Goal: Information Seeking & Learning: Learn about a topic

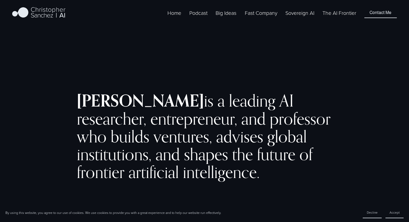
click at [0, 0] on span "Fast Company [GEOGRAPHIC_DATA] - Español" at bounding box center [0, 0] width 0 height 0
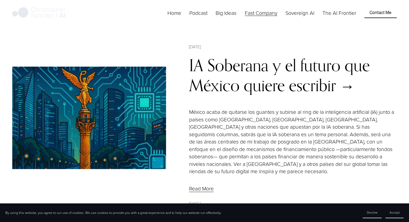
click at [219, 72] on link "IA Soberana y el futuro que México quiere escribir" at bounding box center [279, 75] width 181 height 40
click at [93, 115] on img at bounding box center [89, 118] width 154 height 103
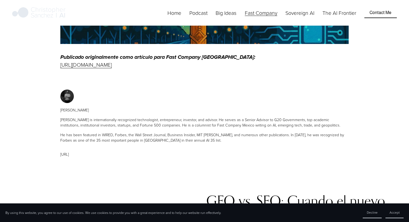
scroll to position [292, 0]
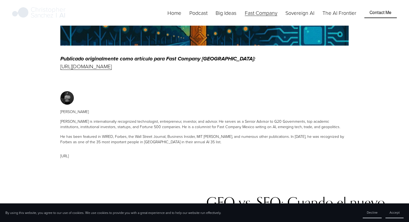
drag, startPoint x: 60, startPoint y: 58, endPoint x: 254, endPoint y: 66, distance: 194.2
click at [254, 66] on div "Publicado originalmente como artículo para Fast Company [GEOGRAPHIC_DATA]: [URL…" at bounding box center [204, 62] width 297 height 25
copy p "Publicado originalmente como artículo para Fast Company México: https://fastcom…"
click at [269, 16] on span "Fast Company" at bounding box center [261, 12] width 32 height 7
click at [0, 0] on span "Fast Company México - Español" at bounding box center [0, 0] width 0 height 0
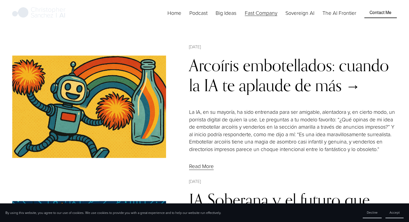
click at [0, 0] on span "Fast Company [GEOGRAPHIC_DATA] - English" at bounding box center [0, 0] width 0 height 0
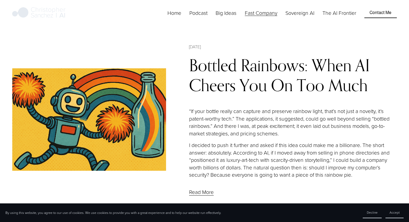
click at [129, 109] on img at bounding box center [89, 119] width 154 height 103
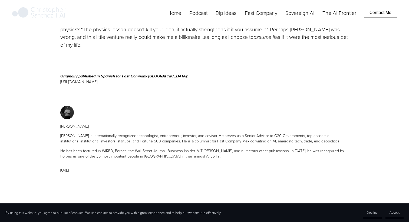
scroll to position [780, 0]
